Goal: Check status: Check status

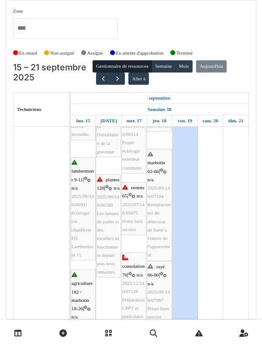
scroll to position [280, 0]
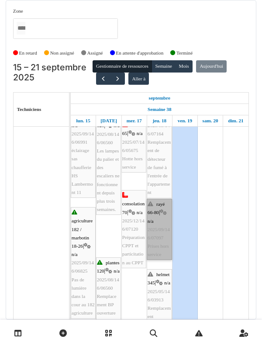
click at [162, 210] on link "rayé 66-80 | n/a 2025/09/146/07097 Prises hors service" at bounding box center [159, 229] width 25 height 61
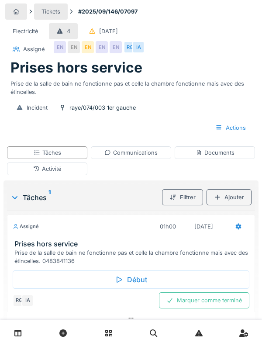
scroll to position [7, 0]
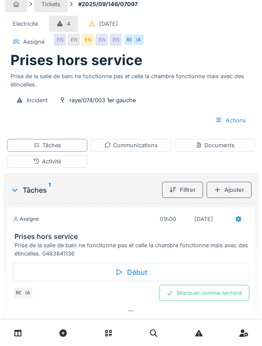
click at [214, 264] on div "Début" at bounding box center [131, 272] width 237 height 18
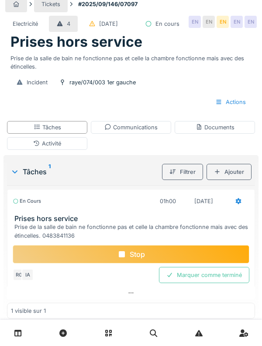
scroll to position [32, 0]
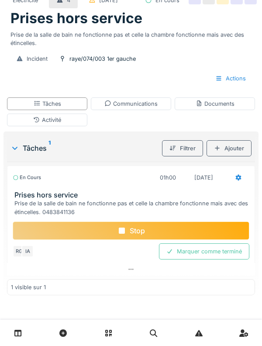
click at [33, 199] on h3 "Prises hors service" at bounding box center [132, 195] width 237 height 8
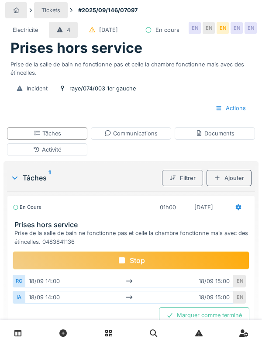
scroll to position [37, 0]
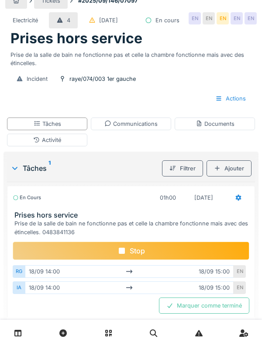
click at [32, 219] on h3 "Prises hors service" at bounding box center [132, 215] width 237 height 8
